Goal: Task Accomplishment & Management: Use online tool/utility

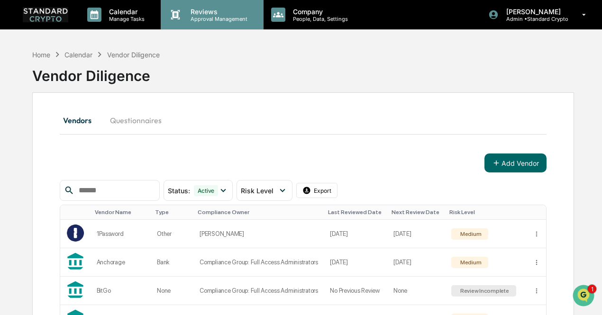
click at [199, 9] on p "Reviews" at bounding box center [217, 12] width 69 height 8
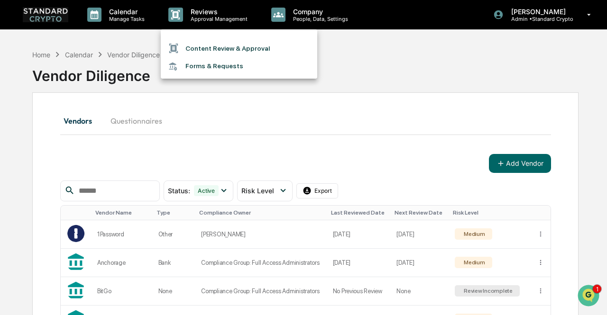
click at [298, 136] on div at bounding box center [303, 157] width 607 height 315
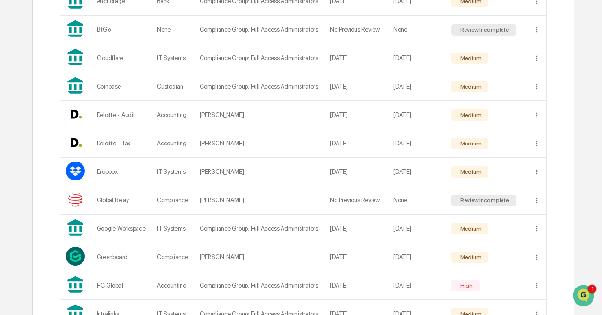
scroll to position [418, 0]
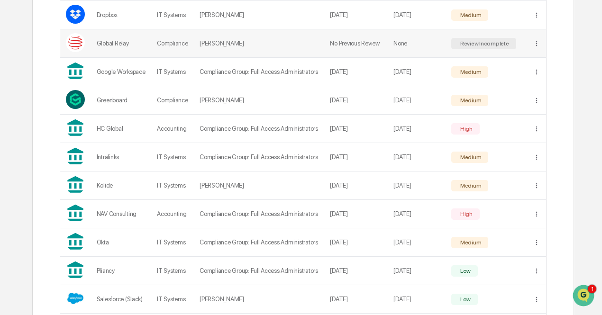
click at [277, 39] on td "[PERSON_NAME]" at bounding box center [259, 43] width 130 height 28
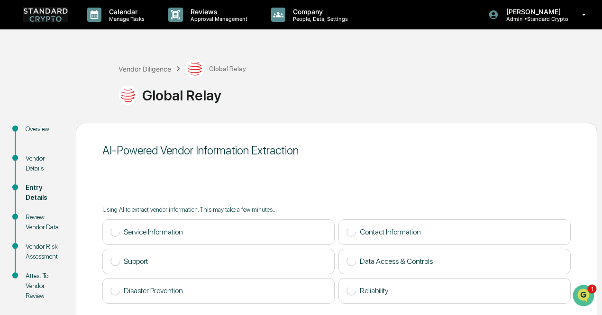
click at [42, 16] on img at bounding box center [45, 14] width 45 height 15
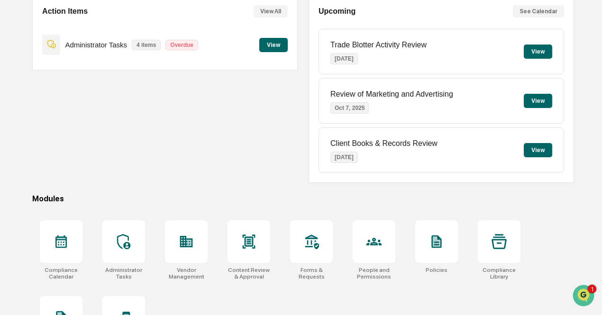
scroll to position [107, 0]
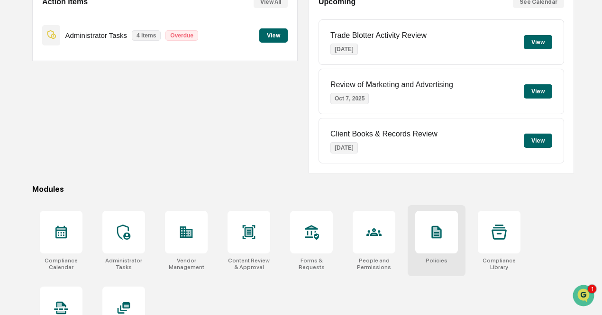
click at [436, 232] on icon at bounding box center [436, 232] width 10 height 13
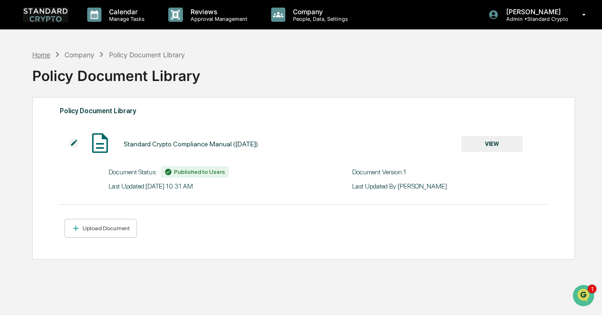
click at [42, 55] on div "Home" at bounding box center [41, 55] width 18 height 8
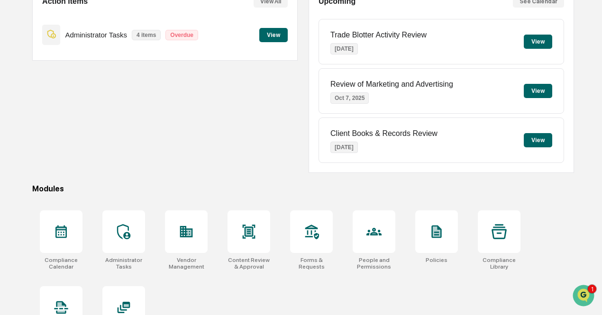
scroll to position [142, 0]
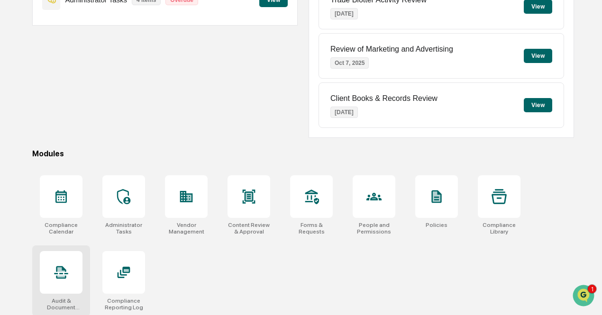
click at [67, 270] on icon at bounding box center [61, 272] width 15 height 15
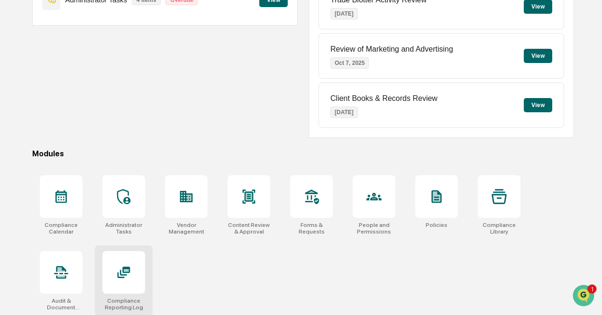
click at [121, 263] on div at bounding box center [123, 272] width 43 height 43
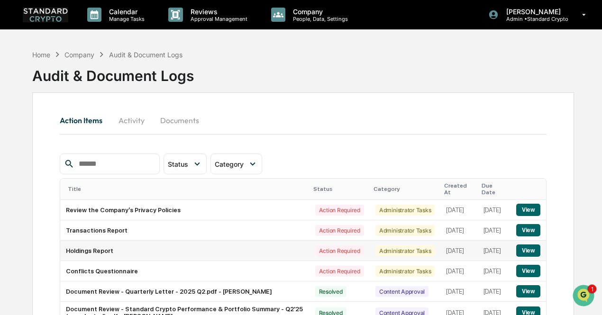
scroll to position [87, 0]
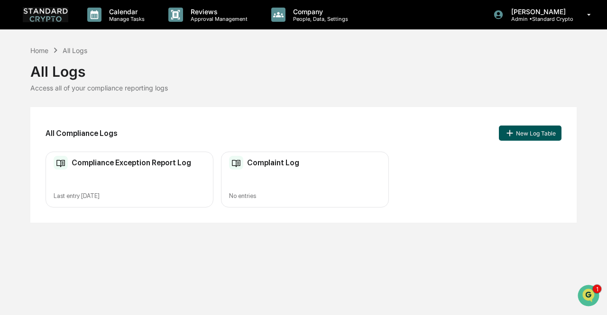
click at [530, 132] on button "New Log Table" at bounding box center [530, 133] width 63 height 15
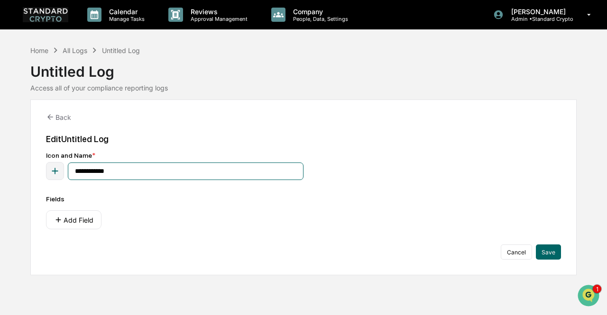
click at [173, 173] on input "**********" at bounding box center [186, 172] width 236 height 18
type input "*"
type input "**********"
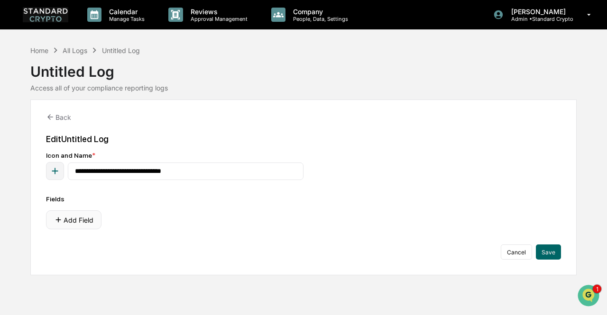
click at [78, 218] on button "Add Field" at bounding box center [73, 219] width 55 height 19
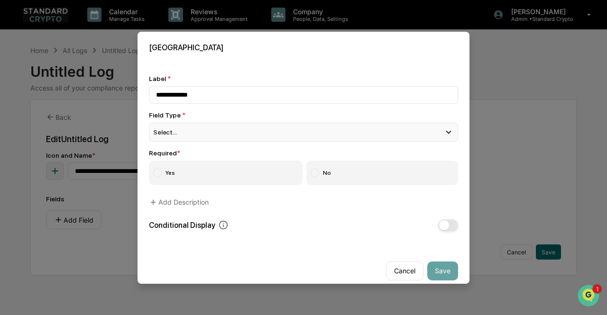
type input "**********"
click at [193, 132] on div "Select..." at bounding box center [303, 132] width 309 height 19
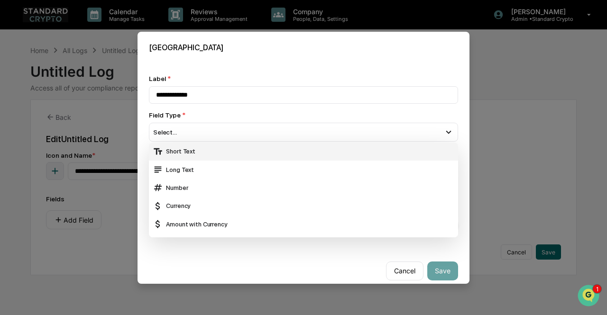
click at [197, 152] on div "Short Text" at bounding box center [303, 151] width 301 height 10
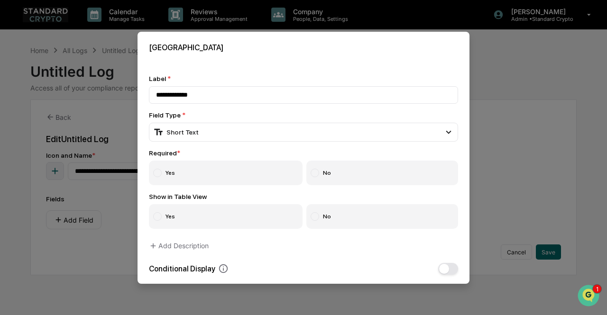
click at [202, 170] on label "Yes" at bounding box center [226, 173] width 154 height 25
click at [206, 216] on label "Yes" at bounding box center [226, 216] width 154 height 25
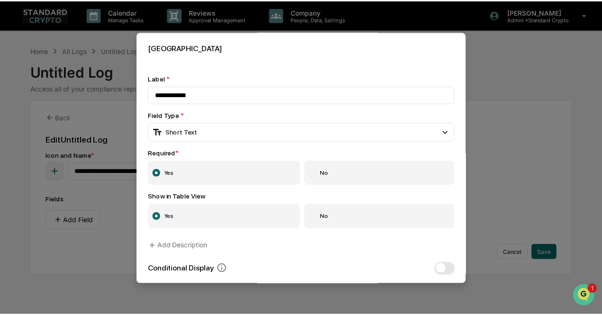
scroll to position [56, 0]
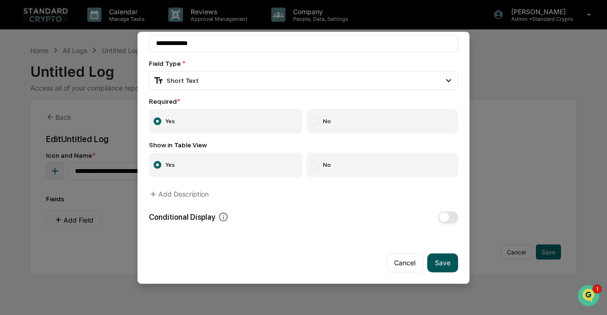
click at [439, 257] on button "Save" at bounding box center [442, 263] width 31 height 19
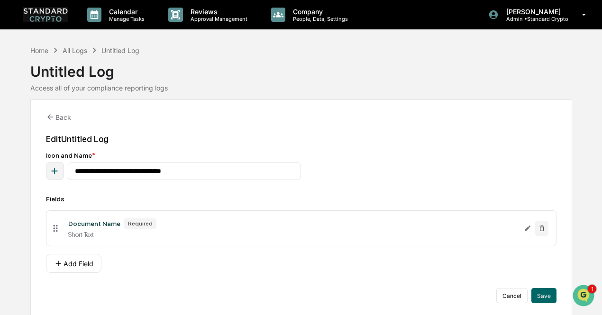
click at [572, 59] on div "**********" at bounding box center [301, 182] width 602 height 274
